Goal: Use online tool/utility: Utilize a website feature to perform a specific function

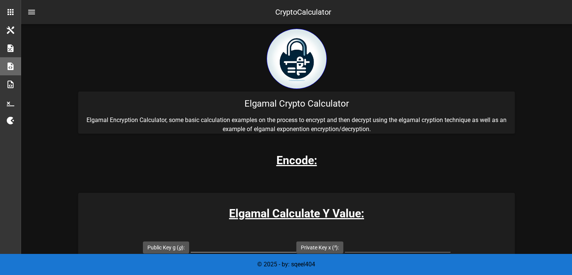
scroll to position [83, 0]
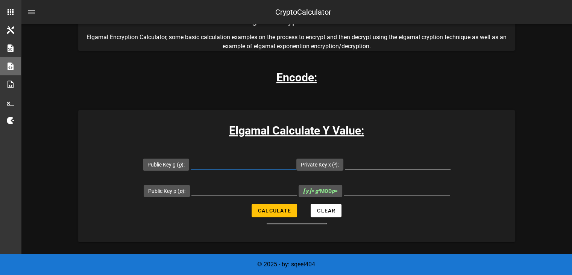
click at [221, 162] on input "Public Key g ( g ):" at bounding box center [244, 163] width 106 height 12
type input "17"
click at [374, 158] on input "Private Key x ( x ):" at bounding box center [398, 163] width 106 height 12
type input "3"
click at [234, 188] on input "Public Key p ( p ):" at bounding box center [244, 189] width 106 height 12
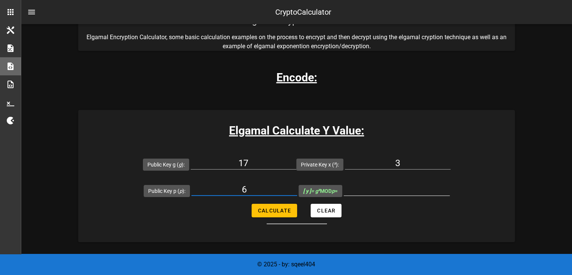
type input "6"
click at [385, 190] on input "[ y ] = g x MOD p =" at bounding box center [397, 189] width 106 height 12
click at [385, 193] on input "[ y ] = g x MOD p =" at bounding box center [397, 189] width 106 height 12
drag, startPoint x: 385, startPoint y: 193, endPoint x: 368, endPoint y: 187, distance: 17.7
click at [368, 187] on input "[ y ] = g x MOD p =" at bounding box center [397, 189] width 106 height 12
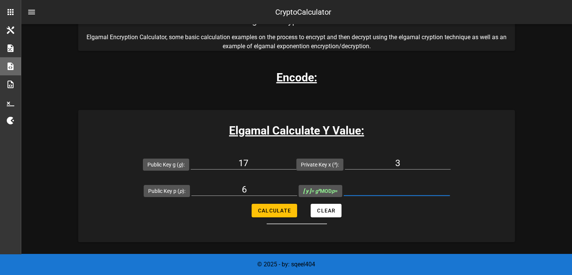
click at [368, 187] on input "[ y ] = g x MOD p =" at bounding box center [397, 189] width 106 height 12
click at [275, 214] on button "Calculate" at bounding box center [275, 210] width 46 height 14
type input "5"
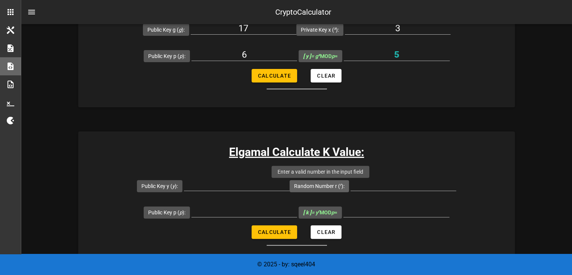
scroll to position [227, 0]
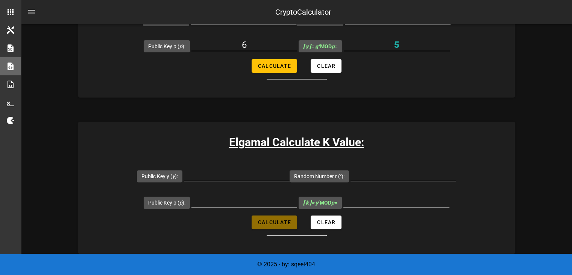
click at [275, 223] on span "Calculate" at bounding box center [274, 222] width 33 height 6
type input "All fields are required"
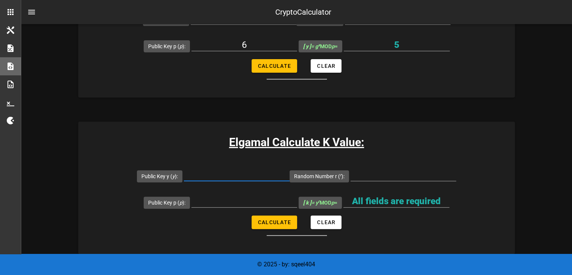
click at [241, 172] on input "Public Key y ( y ):" at bounding box center [237, 175] width 106 height 12
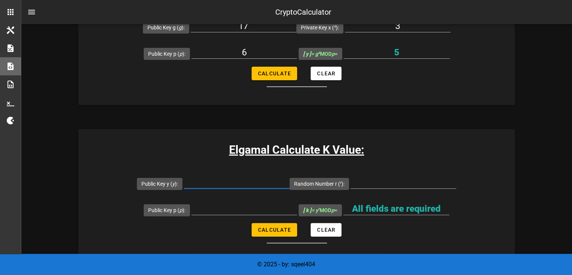
scroll to position [217, 0]
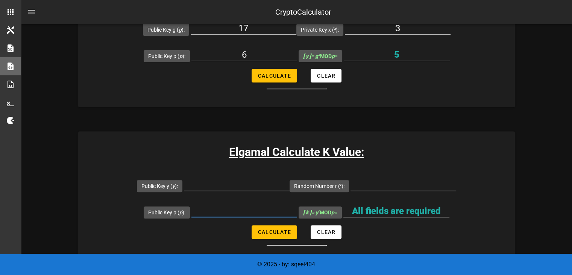
click at [234, 213] on input "Public Key p ( p ):" at bounding box center [244, 211] width 106 height 12
type input "6"
click at [241, 187] on input "Public Key y ( y ):" at bounding box center [237, 184] width 106 height 12
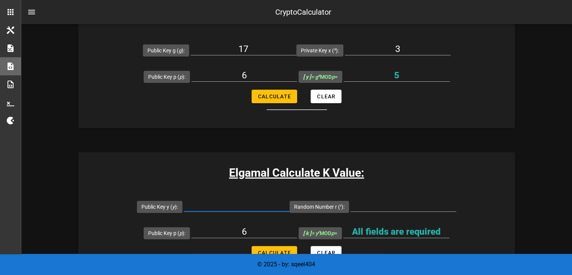
scroll to position [196, 0]
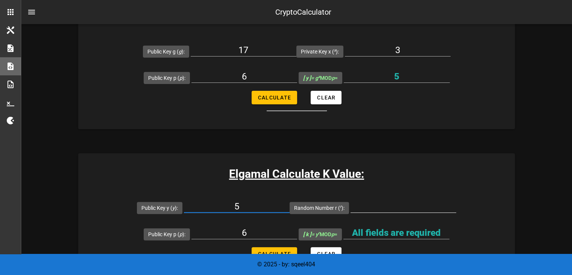
type input "5"
click at [374, 205] on input "2" at bounding box center [404, 206] width 106 height 12
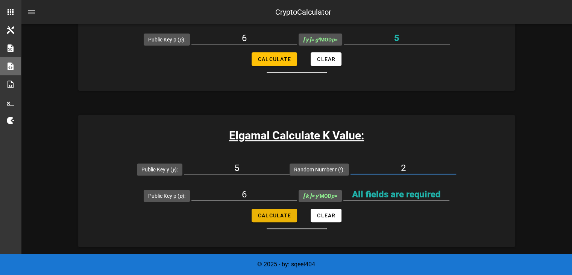
type input "2"
click at [285, 219] on button "Calculate" at bounding box center [275, 215] width 46 height 14
type input "1"
click at [406, 169] on input "2" at bounding box center [404, 168] width 106 height 12
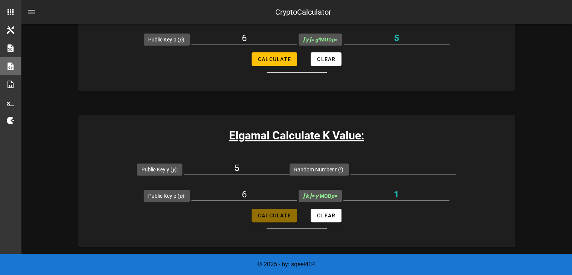
click at [276, 214] on span "Calculate" at bounding box center [274, 215] width 33 height 6
type input "All fields are required"
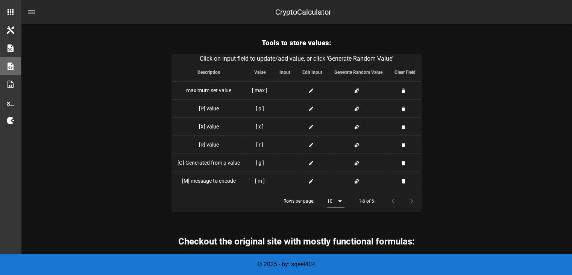
scroll to position [1903, 0]
